Goal: Information Seeking & Learning: Learn about a topic

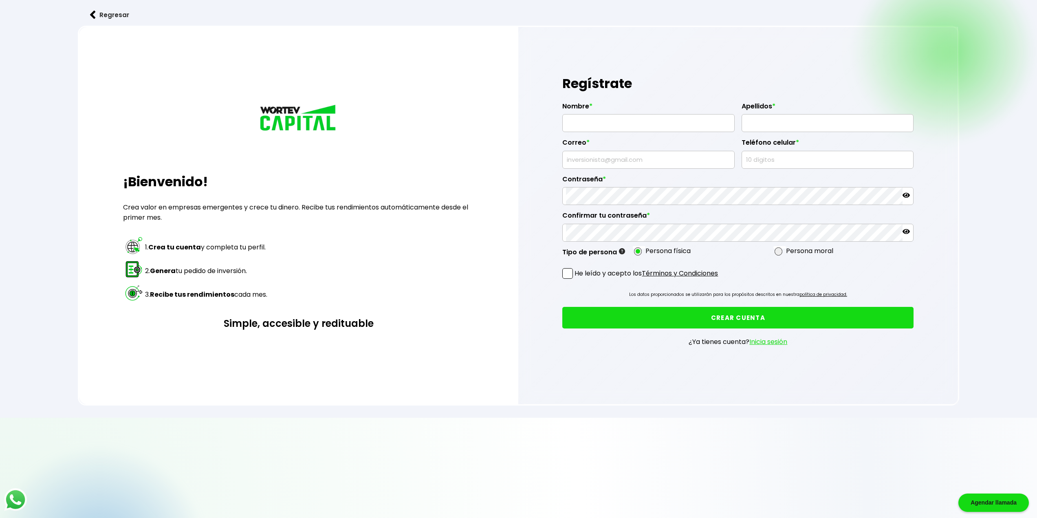
click at [119, 14] on button "Regresar" at bounding box center [110, 15] width 64 height 22
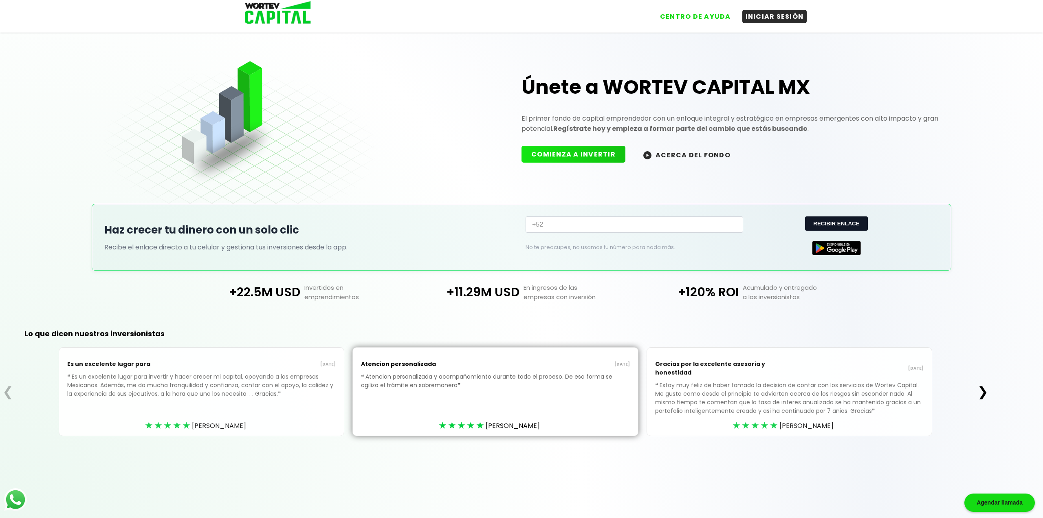
click at [681, 154] on button "ACERCA DEL FONDO" at bounding box center [686, 155] width 107 height 18
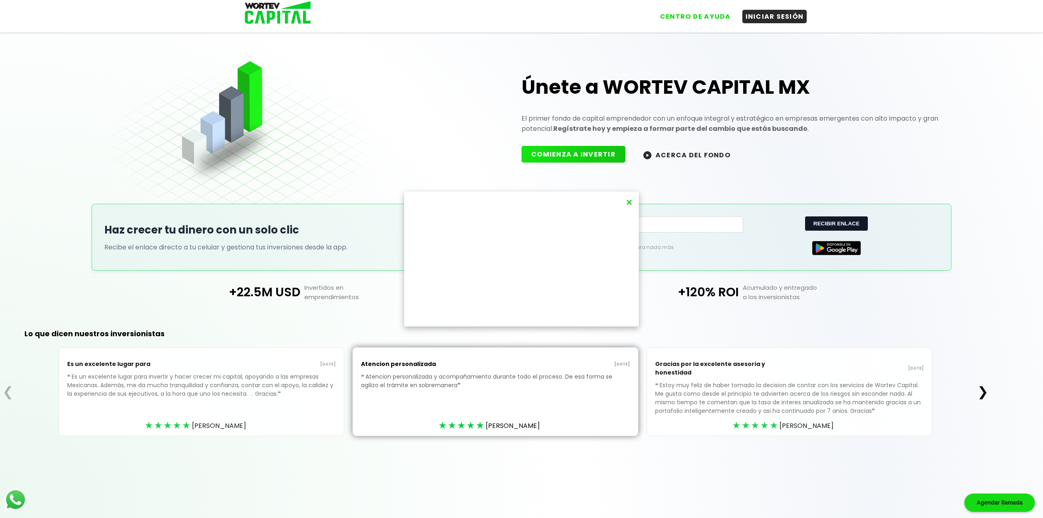
click at [631, 202] on button "×" at bounding box center [629, 202] width 11 height 13
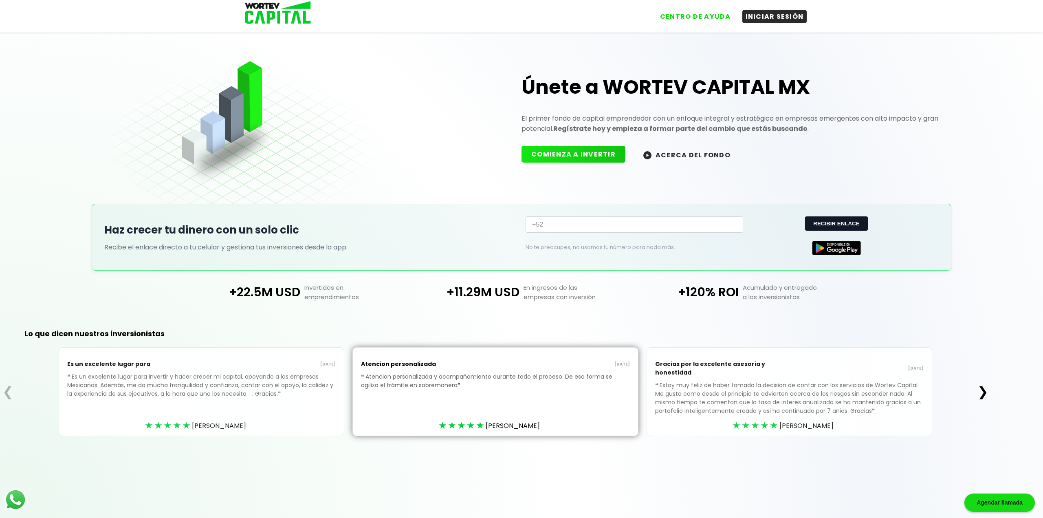
click at [991, 391] on div "Lo que dicen nuestros inversionistas ❮ Es un excelente lugar para [DATE] ❝ Es u…" at bounding box center [521, 395] width 1043 height 163
click at [983, 393] on button "❯" at bounding box center [983, 391] width 16 height 16
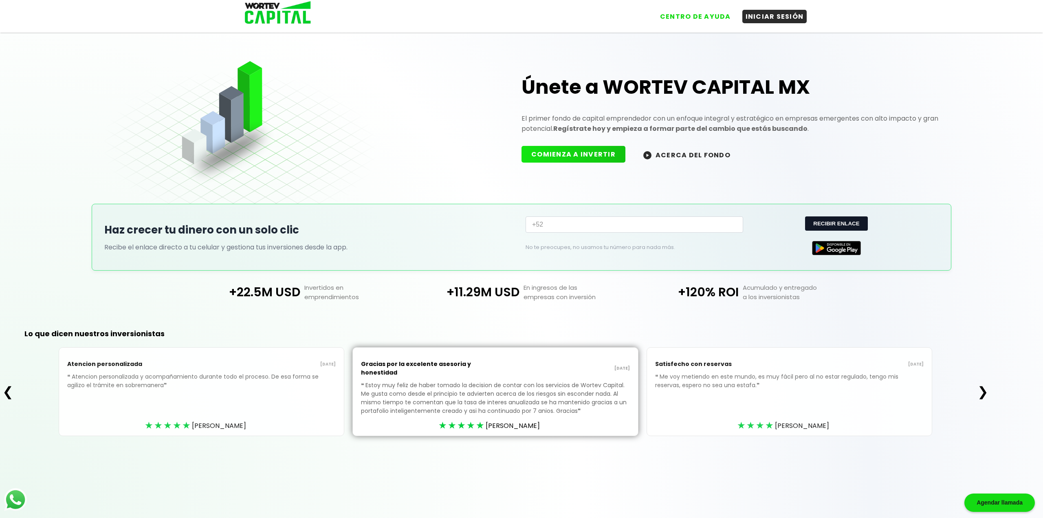
click at [983, 393] on button "❯" at bounding box center [983, 391] width 16 height 16
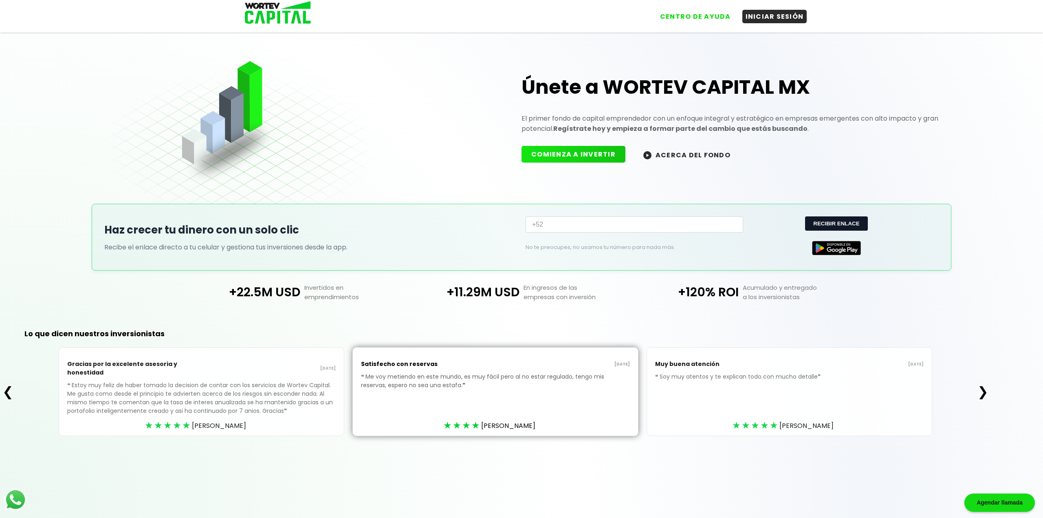
click at [679, 156] on button "ACERCA DEL FONDO" at bounding box center [686, 155] width 107 height 18
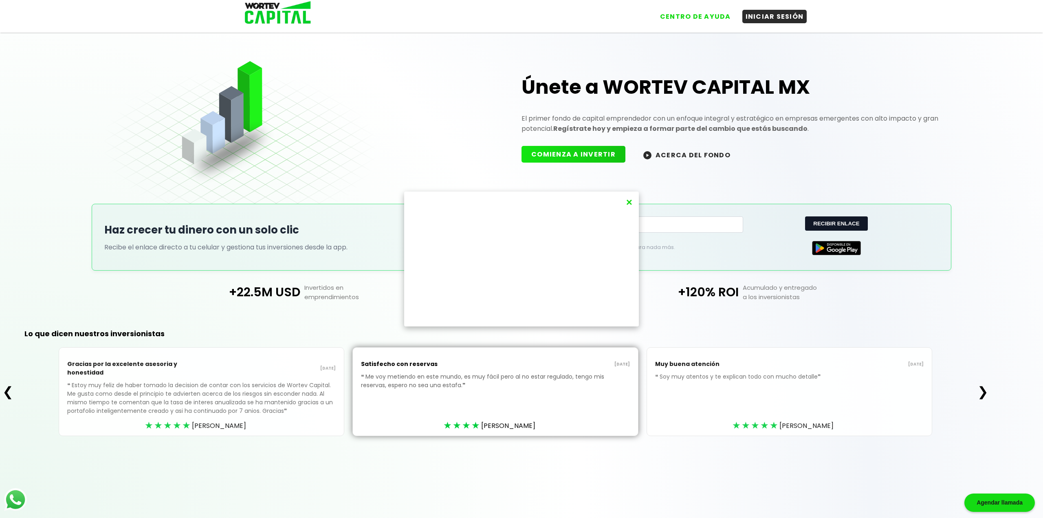
click at [631, 203] on button "×" at bounding box center [629, 202] width 11 height 13
